Goal: Communication & Community: Answer question/provide support

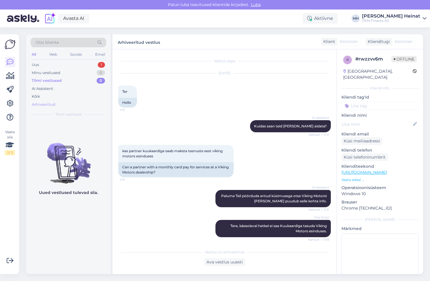
scroll to position [52, 0]
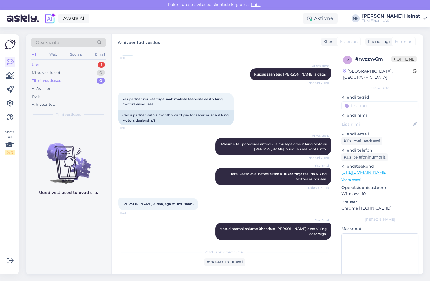
click at [46, 65] on div "Uus 1" at bounding box center [69, 65] width 76 height 8
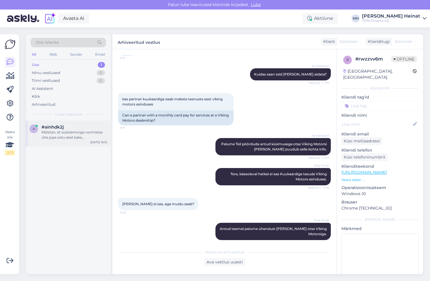
click at [61, 137] on div "a #ainhdk2j Mõistan, et süsteemiviga vormistas ühe jope ostu eest kaks järelmak…" at bounding box center [68, 133] width 85 height 26
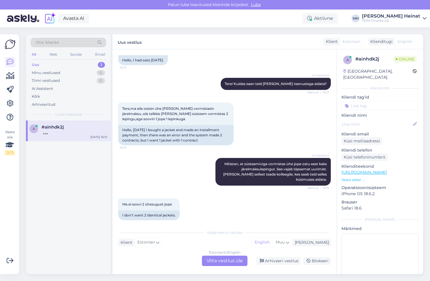
scroll to position [77, 0]
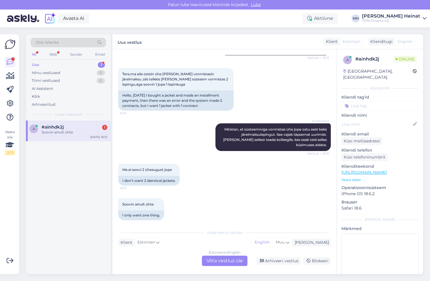
click at [218, 260] on div "Estonian to English Võta vestlus üle" at bounding box center [225, 261] width 46 height 10
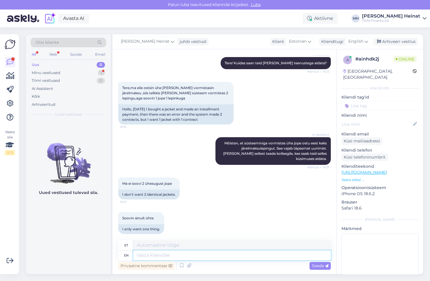
click at [163, 256] on textarea at bounding box center [231, 255] width 197 height 10
type textarea "Tere"
type textarea "Tere!"
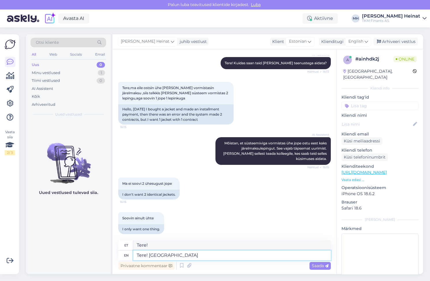
type textarea "Tere! Palun s"
type textarea "Tere! Palun"
type textarea "Tere! Palun saat"
type textarea "Tere! Palun saatke"
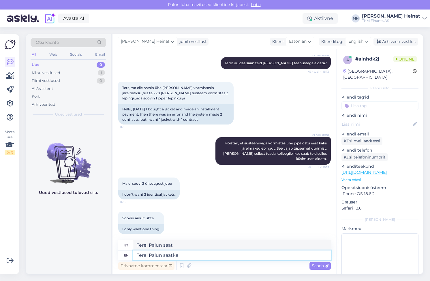
type textarea "Tere! Palun saatke"
type textarea "Tere! Palun saatke meile"
type textarea "Tere! Palun saatke meile Teie"
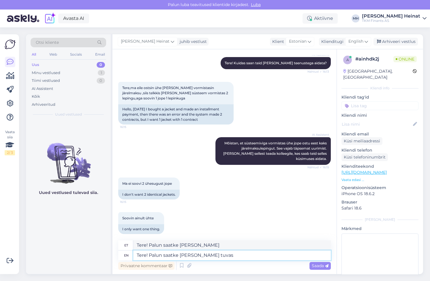
type textarea "Tere! Palun saatke meile Teie tuvast"
type textarea "Tere! Palun saatke meile Teie tuvas"
type textarea "Tere! Palun saatke meile Teie tuvasta"
type textarea "Tere! Palun saatke meile Teie tuvastamiseks"
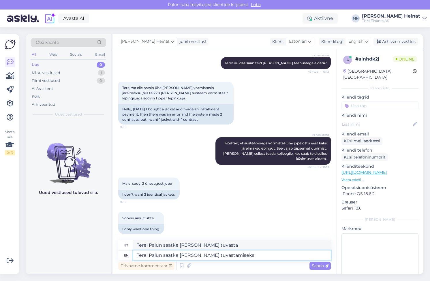
type textarea "Tere! Palun saatke meile Teie tuvastamiseks"
type textarea "Tere! Palun saatke meile Teie tuvastamiseks Teie"
type textarea "Tere! Palun saatke meile Teie tuvastamiseks Teie viitenumber"
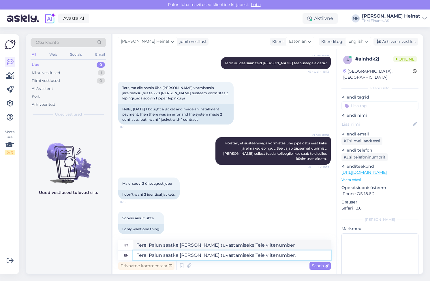
type textarea "Tere! Palun saatke meile Teie tuvastamiseks Teie viitenumber,"
type textarea "Tere! Palun saatke meile Teie tuvastamiseks Teie viitenumber, seejäre"
type textarea "Tere! saatke meile Teie tuvastamiseks Palun Teie viitenumber, seejäre"
type textarea "Tere! Palun saatke meile Teie tuvastamiseks Teie viitenumber,"
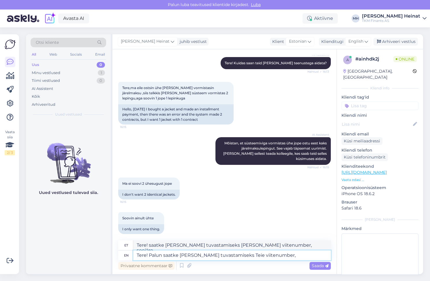
type textarea "Tere! Palun saatke meile Teie tuvastamiseks Teie viitenumber,"
type textarea "Tere! Palun saatke meile Teie tuvastamiseks Teie viitenumber"
type textarea "Tere! Palun saatke meile Teie tuvastamiseks Teie viitenumber."
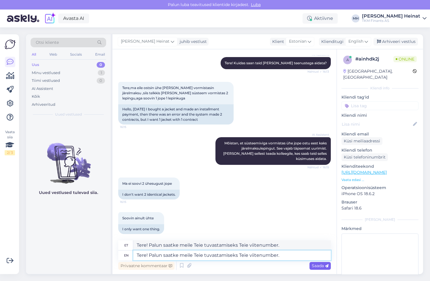
type textarea "Tere! Palun saatke meile Teie tuvastamiseks Teie viitenumber."
click at [314, 265] on span "Saada" at bounding box center [320, 265] width 17 height 5
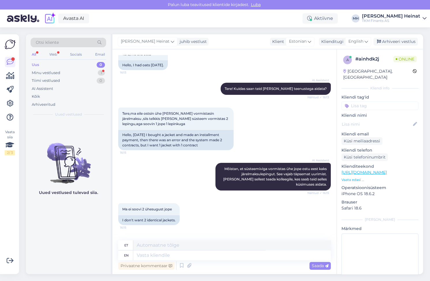
scroll to position [0, 0]
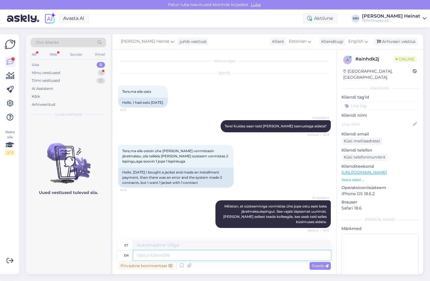
click at [168, 255] on textarea at bounding box center [231, 255] width 197 height 10
paste textarea "Täname Teid viitenumbri eest, uurime tõrke asjaolusid ning anname Teile teada."
type textarea "Täname Teid viitenumbri eest, uurime tõrke asjaolusid ning anname Teile teada."
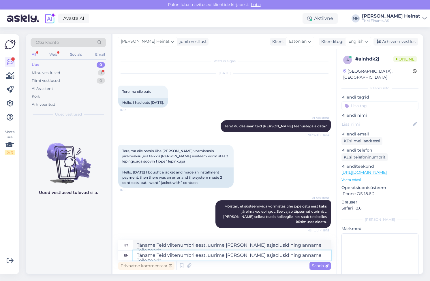
click at [307, 256] on textarea "Täname Teid viitenumbri eest, uurime tõrke asjaolusid ning anname Teile teada." at bounding box center [231, 255] width 197 height 10
click at [318, 256] on textarea "Täname Teid viitenumbri eest, uurime tõrke asjaolusid ning anname Teile teada." at bounding box center [231, 255] width 197 height 10
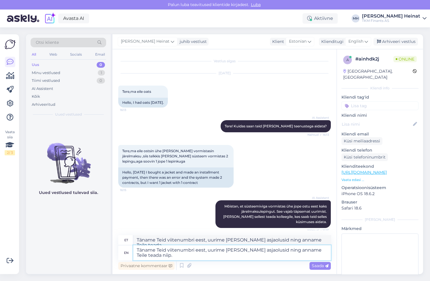
type textarea "Täname Teid viitenumbri eest, uurime tõrke asjaolusid ning anname Teile teada n…"
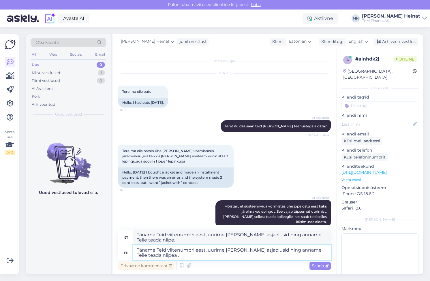
type textarea "Täname Teid viitenumbri eest, uurime tõrke asjaolusid ning anname Teile teada n…"
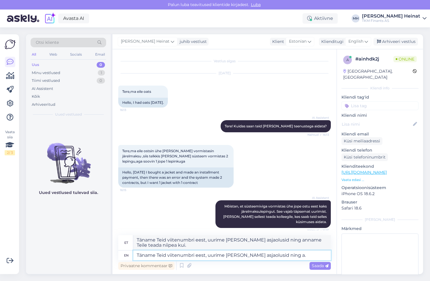
type textarea "Täname Teid viitenumbri eest, uurime tõrke asjaolusid ning ."
type textarea "Täname Teid viitenumbri eest, uurime tõrke asjaolusid ning ho."
type textarea "Täname Teid viitenumbri eest, uurime tõrke asjaolusid ning h."
type textarea "Täname Teid viitenumbri eest, uurime tõrke asjaolusid ning hoiame teid vastuseg…"
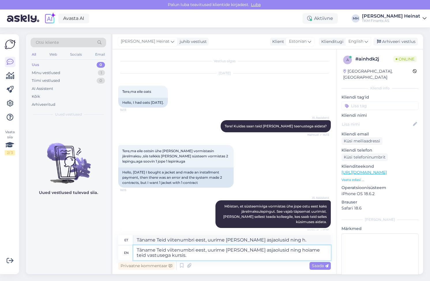
type textarea "Täname Teid viitenumbri eest, uurime tõrke asjaolusid ning hoiame teid vastuseg…"
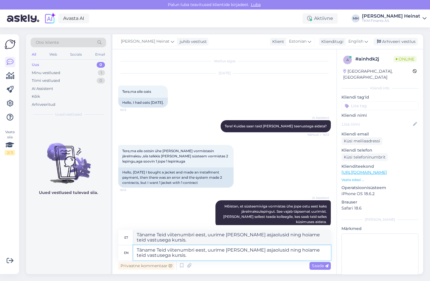
click at [295, 250] on textarea "Täname Teid viitenumbri eest, uurime tõrke asjaolusid ning hoiame teid vastuseg…" at bounding box center [231, 252] width 197 height 15
type textarea "Täname Teid viitenumbri eest, uurime [PERSON_NAME] asjaolusid ning hoiame Teid …"
drag, startPoint x: 263, startPoint y: 250, endPoint x: 265, endPoint y: 254, distance: 4.3
click at [265, 254] on textarea "Täname Teid viitenumbri eest, uurime [PERSON_NAME] asjaolusid ning hoiame Teid …" at bounding box center [231, 252] width 197 height 15
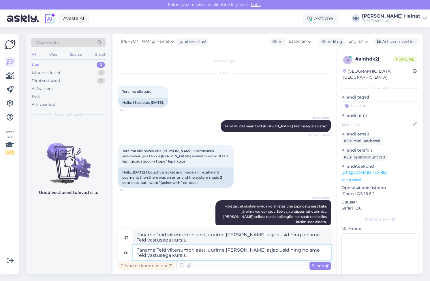
click at [258, 258] on textarea "Täname Teid viitenumbri eest, uurime [PERSON_NAME] asjaolusid ning hoiame Teid …" at bounding box center [231, 252] width 197 height 15
type textarea "Täname Teid viitenumbri eest, uurime [PERSON_NAME] asjaolusid ning hoiame Teid …"
click at [316, 264] on span "Saada" at bounding box center [320, 265] width 17 height 5
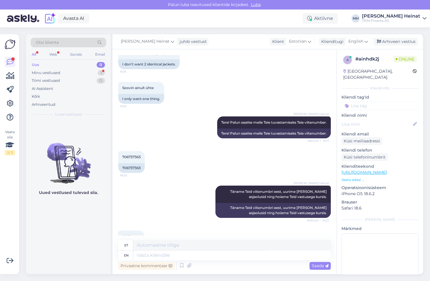
scroll to position [222, 0]
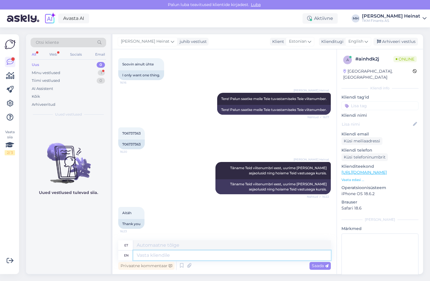
click at [166, 255] on textarea at bounding box center [231, 255] width 197 height 10
type textarea "palun1"
type textarea "palun!"
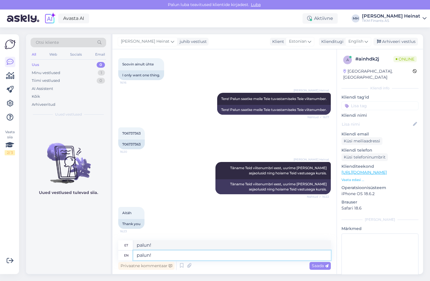
click at [139, 255] on textarea "palun!" at bounding box center [231, 255] width 197 height 10
type textarea "Palun!"
click at [319, 266] on span "Saada" at bounding box center [320, 265] width 17 height 5
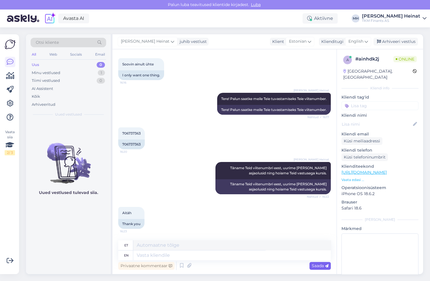
scroll to position [257, 0]
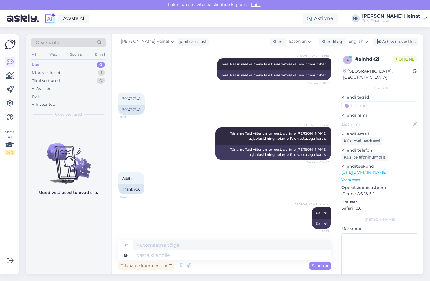
click at [265, 208] on div "Merle Heinat Palun! 16:23 Palun!" at bounding box center [224, 218] width 212 height 35
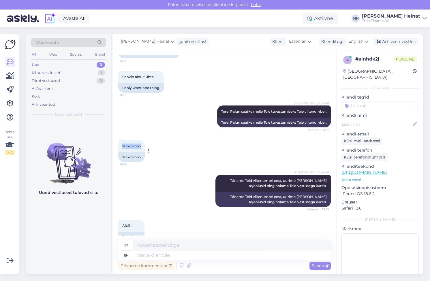
drag, startPoint x: 141, startPoint y: 151, endPoint x: 119, endPoint y: 153, distance: 22.1
click at [119, 152] on div "706737363 16:20" at bounding box center [131, 146] width 27 height 12
copy span "706737363"
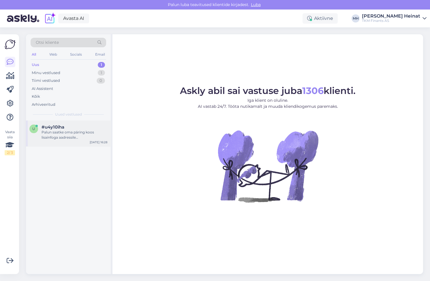
click at [69, 132] on div "Palun saatke oma päring koos lisainfoga aadressile [EMAIL_ADDRESS][DOMAIN_NAME]…" at bounding box center [75, 135] width 66 height 10
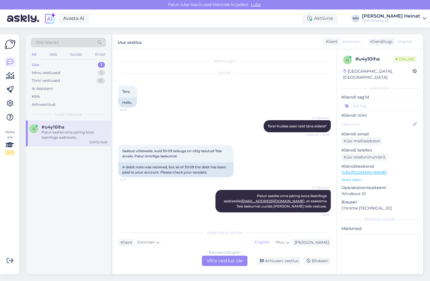
click at [44, 67] on div "Uus 1" at bounding box center [69, 65] width 76 height 8
drag, startPoint x: 382, startPoint y: 61, endPoint x: 355, endPoint y: 61, distance: 26.5
click at [355, 61] on div "# u4y10iha" at bounding box center [374, 59] width 38 height 7
copy div "# u4y10iha"
click at [179, 207] on div "AI Assistent [PERSON_NAME] saatke oma päring koos lisainfoga aadressile [EMAIL_…" at bounding box center [224, 201] width 212 height 35
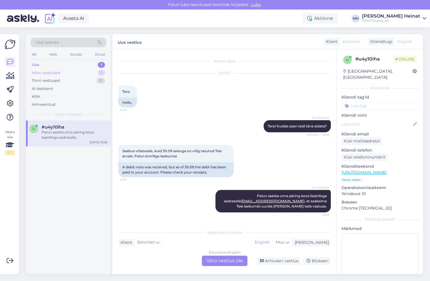
click at [46, 70] on div "Minu vestlused" at bounding box center [46, 73] width 29 height 6
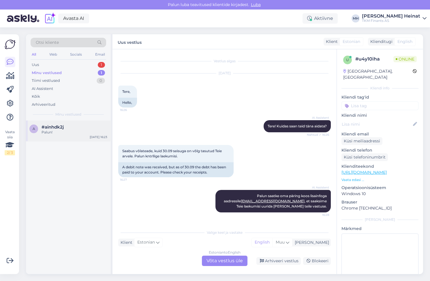
click at [56, 133] on div "Palun!" at bounding box center [75, 132] width 66 height 5
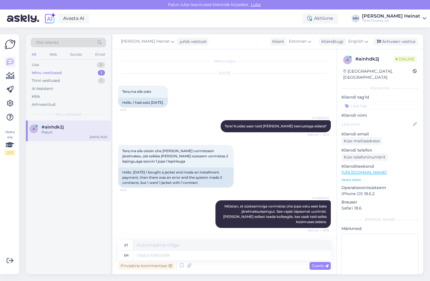
scroll to position [78, 0]
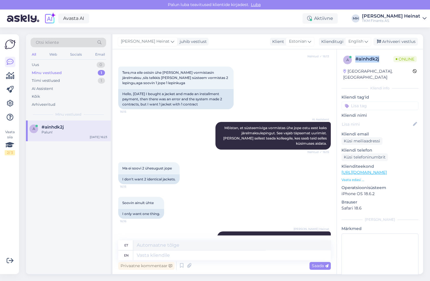
drag, startPoint x: 380, startPoint y: 58, endPoint x: 355, endPoint y: 61, distance: 26.0
click at [355, 61] on div "# ainhdk2j" at bounding box center [374, 59] width 38 height 7
copy div "# ainhdk2j"
click at [158, 84] on div "Tere,ma eile ostsin ühe [PERSON_NAME] vormistasin järelmaksu ,siis telkkis [PER…" at bounding box center [175, 78] width 115 height 22
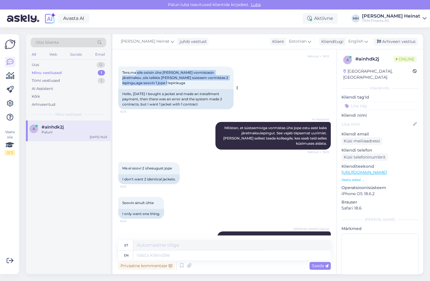
drag, startPoint x: 136, startPoint y: 72, endPoint x: 156, endPoint y: 83, distance: 22.3
click at [156, 83] on div "Tere,ma eile ostsin ühe [PERSON_NAME] vormistasin järelmaksu ,siis telkkis [PER…" at bounding box center [175, 78] width 115 height 22
copy span "eile ostsin ühe [PERSON_NAME] vormistasin järelmaksu ,siis telkkis [PERSON_NAME…"
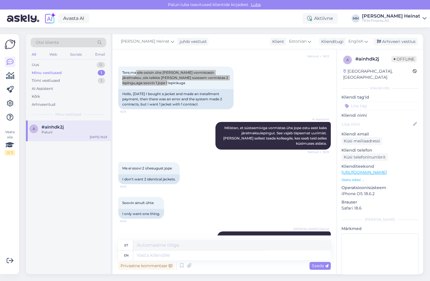
scroll to position [257, 0]
